Goal: Task Accomplishment & Management: Complete application form

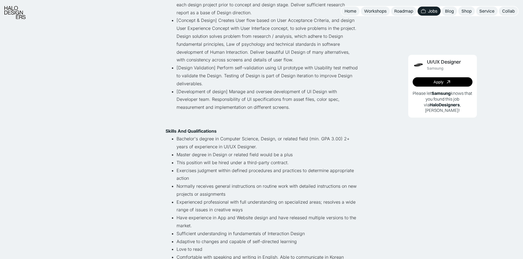
scroll to position [192, 0]
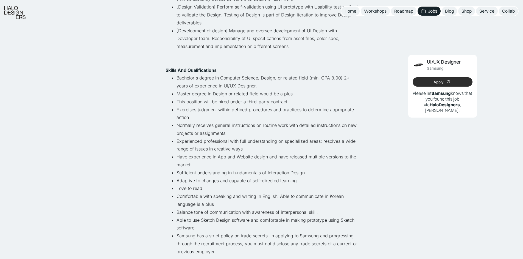
click at [439, 82] on div "Apply" at bounding box center [438, 82] width 10 height 5
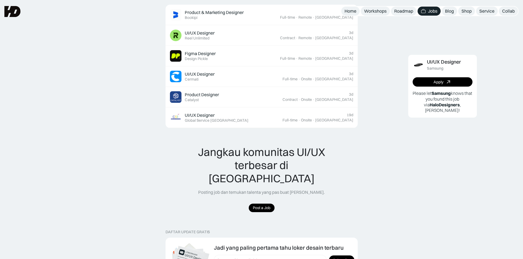
scroll to position [384, 0]
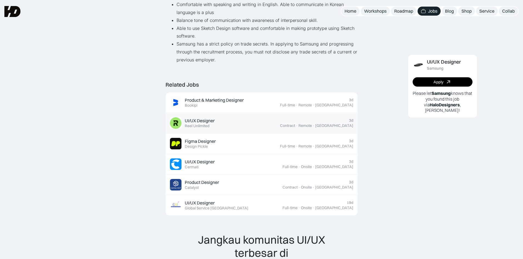
click at [216, 128] on div "UI/UX Designer Featured Reel Unlimited" at bounding box center [225, 123] width 110 height 12
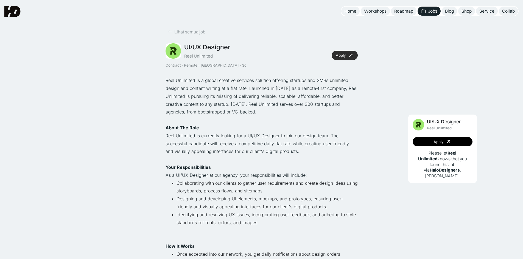
click at [352, 57] on icon at bounding box center [351, 56] width 8 height 8
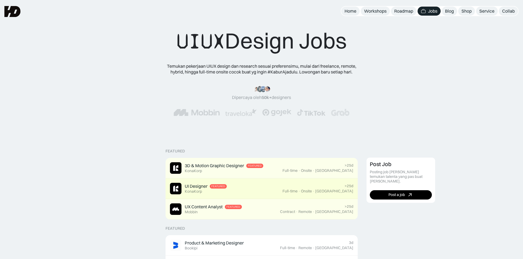
click at [202, 185] on div "UI Designer" at bounding box center [196, 187] width 23 height 6
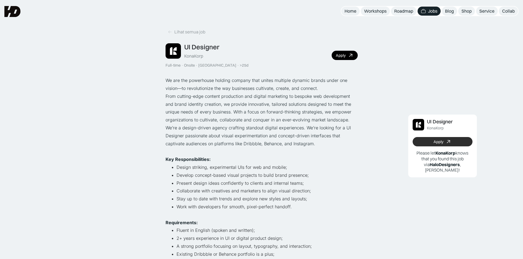
click at [449, 142] on icon at bounding box center [448, 141] width 5 height 5
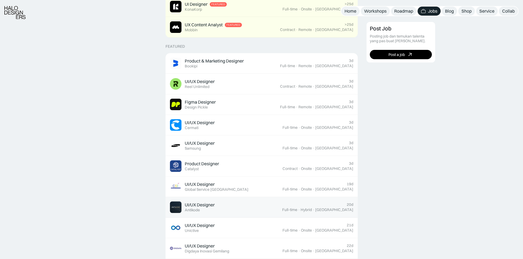
scroll to position [192, 0]
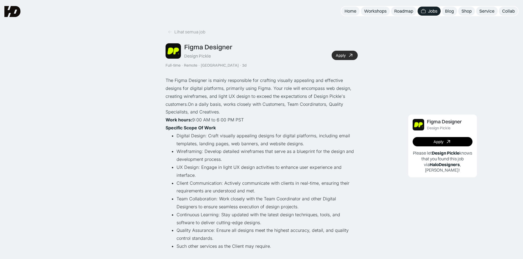
click at [345, 56] on div "Apply" at bounding box center [341, 55] width 10 height 5
